Goal: Information Seeking & Learning: Learn about a topic

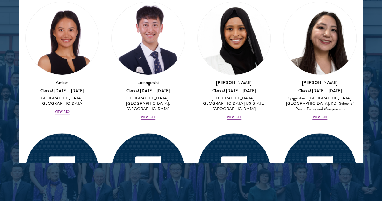
scroll to position [848, 0]
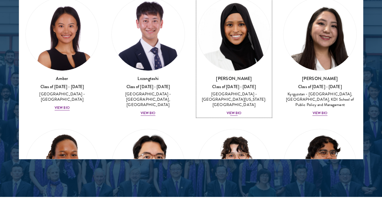
click at [230, 111] on div "View Bio" at bounding box center [234, 113] width 15 height 5
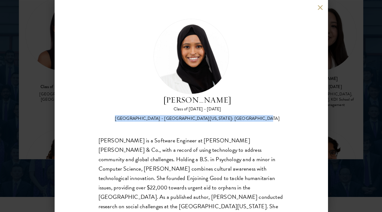
drag, startPoint x: 260, startPoint y: 118, endPoint x: 138, endPoint y: 116, distance: 122.8
click at [138, 116] on div "[PERSON_NAME] Class of [DATE] - [DATE] [GEOGRAPHIC_DATA] - [GEOGRAPHIC_DATA][US…" at bounding box center [191, 70] width 185 height 103
click at [198, 130] on div "[PERSON_NAME] Class of [DATE] - [DATE] [GEOGRAPHIC_DATA] - [GEOGRAPHIC_DATA][US…" at bounding box center [191, 124] width 185 height 211
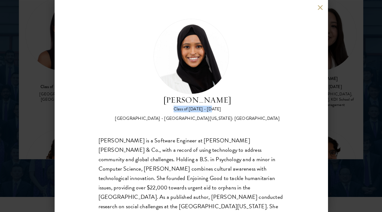
drag, startPoint x: 176, startPoint y: 108, endPoint x: 235, endPoint y: 112, distance: 59.5
click at [235, 112] on div "Class of [DATE] - [DATE]" at bounding box center [197, 109] width 165 height 6
click at [238, 131] on div "[PERSON_NAME] Class of [DATE] - [DATE] [GEOGRAPHIC_DATA] - [GEOGRAPHIC_DATA][US…" at bounding box center [191, 124] width 185 height 211
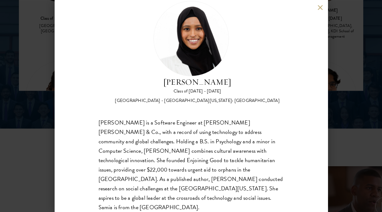
scroll to position [942, 0]
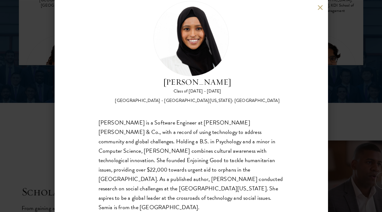
click at [337, 90] on div "[PERSON_NAME] Class of [DATE] - [DATE] [GEOGRAPHIC_DATA] - [GEOGRAPHIC_DATA][US…" at bounding box center [191, 106] width 382 height 212
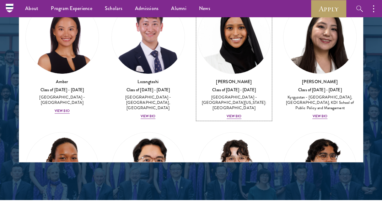
scroll to position [63, 0]
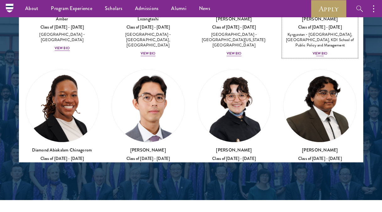
click at [315, 51] on div "View Bio" at bounding box center [320, 53] width 15 height 5
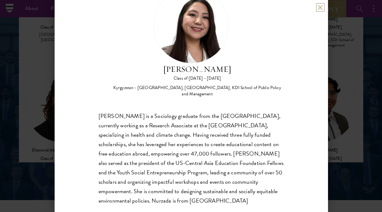
scroll to position [31, 0]
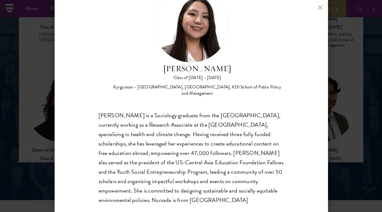
drag, startPoint x: 344, startPoint y: 96, endPoint x: 291, endPoint y: 115, distance: 56.8
click at [344, 96] on div "Nurzada Abdivalieva Class of [DATE] - [DATE] [GEOGRAPHIC_DATA] - [GEOGRAPHIC_DA…" at bounding box center [191, 106] width 382 height 212
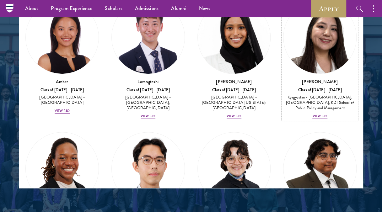
scroll to position [89, 0]
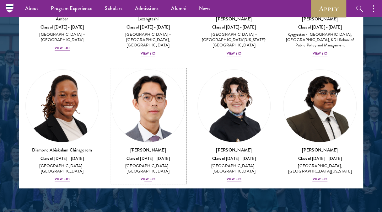
click at [152, 168] on div "[PERSON_NAME] Class of [DATE] - [DATE] [GEOGRAPHIC_DATA] - [GEOGRAPHIC_DATA] [G…" at bounding box center [149, 165] width 74 height 36
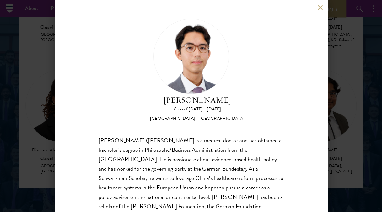
scroll to position [27, 0]
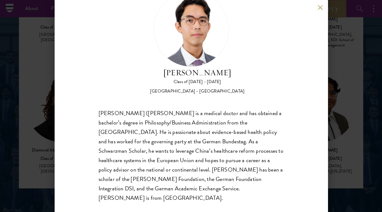
click at [335, 85] on div "[PERSON_NAME] Class of [DATE] - [DATE] [GEOGRAPHIC_DATA] - [GEOGRAPHIC_DATA] [P…" at bounding box center [191, 106] width 382 height 212
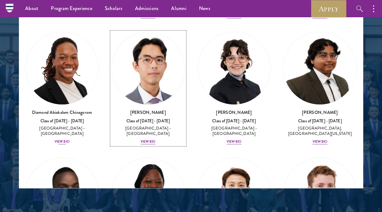
scroll to position [138, 0]
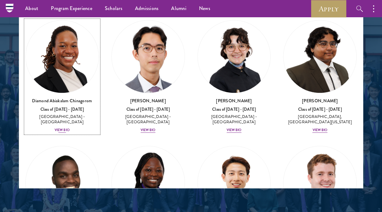
click at [63, 128] on div "View Bio" at bounding box center [62, 130] width 15 height 5
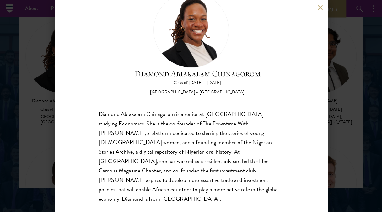
scroll to position [27, 0]
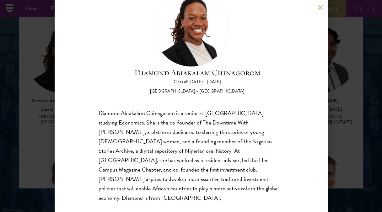
drag, startPoint x: 345, startPoint y: 129, endPoint x: 315, endPoint y: 139, distance: 31.6
click at [345, 130] on div "Diamond Abiakalam [GEOGRAPHIC_DATA] Class of [DATE] - [DATE] [GEOGRAPHIC_DATA] …" at bounding box center [191, 106] width 382 height 212
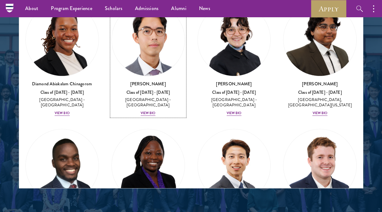
scroll to position [170, 0]
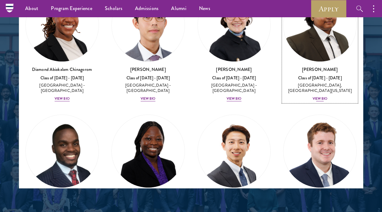
click at [317, 96] on div "View Bio" at bounding box center [320, 98] width 15 height 5
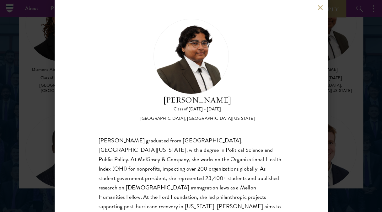
click at [336, 118] on div "[PERSON_NAME] Class of [DATE] - [DATE] [GEOGRAPHIC_DATA] - [GEOGRAPHIC_DATA], […" at bounding box center [191, 106] width 382 height 212
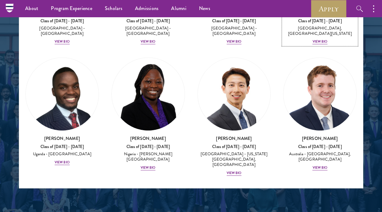
scroll to position [269, 0]
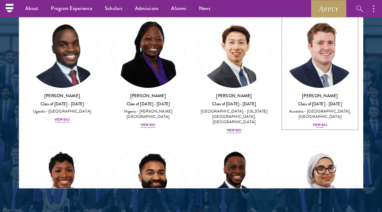
click at [318, 123] on div "View Bio" at bounding box center [320, 125] width 15 height 5
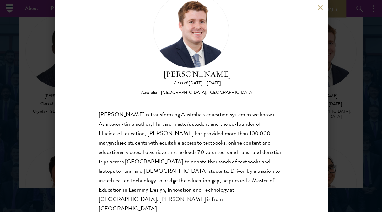
scroll to position [27, 0]
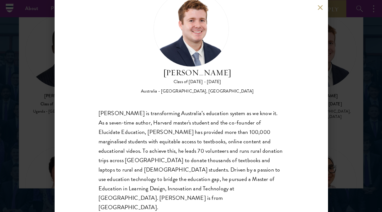
click at [319, 8] on button at bounding box center [320, 7] width 5 height 5
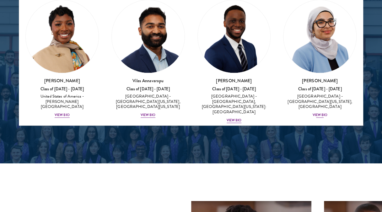
scroll to position [363, 0]
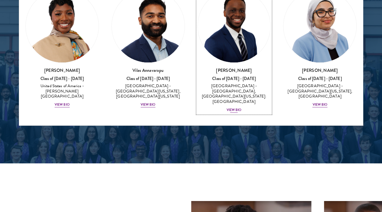
click at [237, 108] on div "View Bio" at bounding box center [234, 110] width 15 height 5
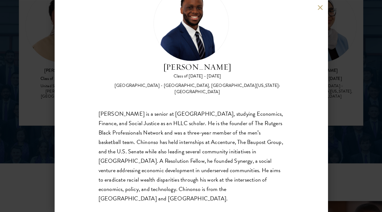
scroll to position [34, 0]
click at [348, 126] on div "[PERSON_NAME] Class of [DATE] - [DATE] [GEOGRAPHIC_DATA] - [GEOGRAPHIC_DATA], […" at bounding box center [191, 106] width 382 height 212
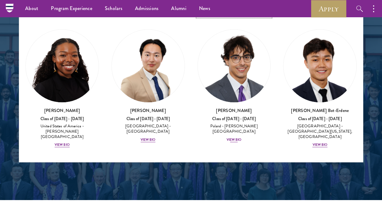
scroll to position [493, 0]
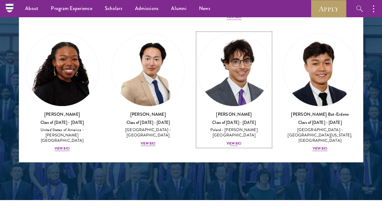
click at [235, 141] on div "View Bio" at bounding box center [234, 143] width 15 height 5
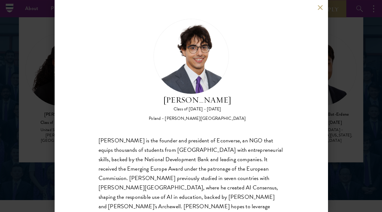
scroll to position [27, 0]
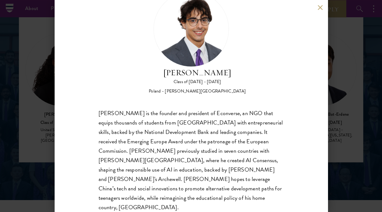
click at [351, 139] on div "[PERSON_NAME] Class of [DATE] - [DATE] [GEOGRAPHIC_DATA] - [PERSON_NAME][GEOGRA…" at bounding box center [191, 106] width 382 height 212
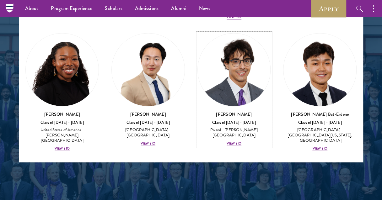
scroll to position [496, 0]
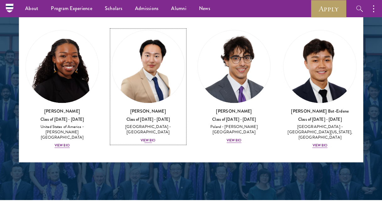
click at [149, 138] on div "View Bio" at bounding box center [148, 140] width 15 height 5
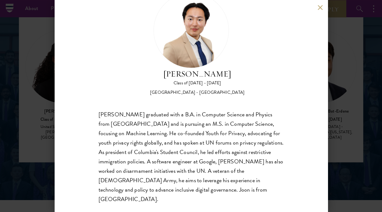
scroll to position [27, 0]
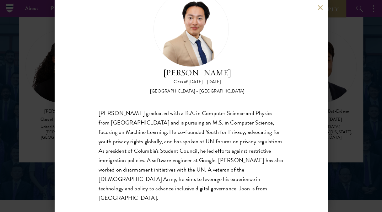
drag, startPoint x: 336, startPoint y: 132, endPoint x: 295, endPoint y: 120, distance: 43.2
click at [336, 133] on div "[PERSON_NAME] Class of [DATE] - [DATE] [GEOGRAPHIC_DATA] - [GEOGRAPHIC_DATA] [P…" at bounding box center [191, 106] width 382 height 212
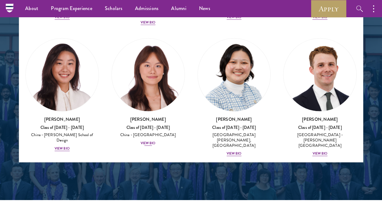
scroll to position [748, 0]
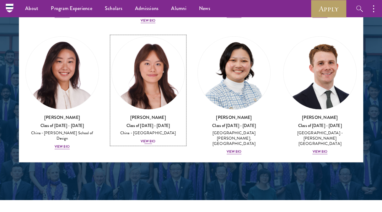
click at [148, 139] on div "View Bio" at bounding box center [148, 141] width 15 height 5
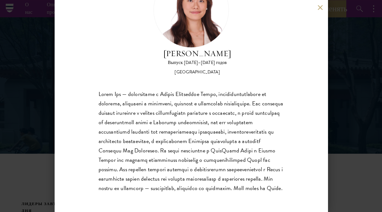
scroll to position [59, 0]
